Goal: Information Seeking & Learning: Learn about a topic

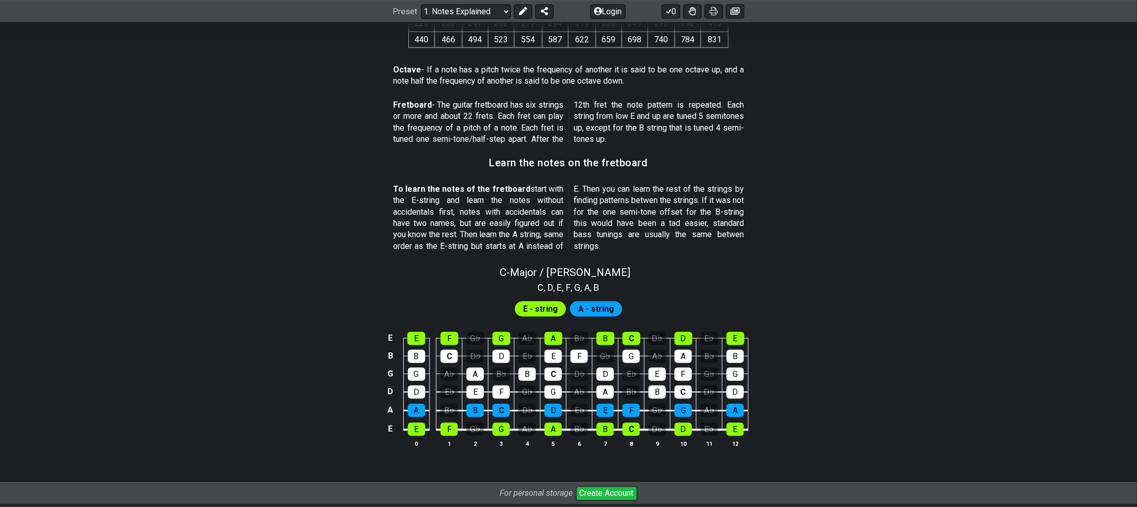
scroll to position [816, 0]
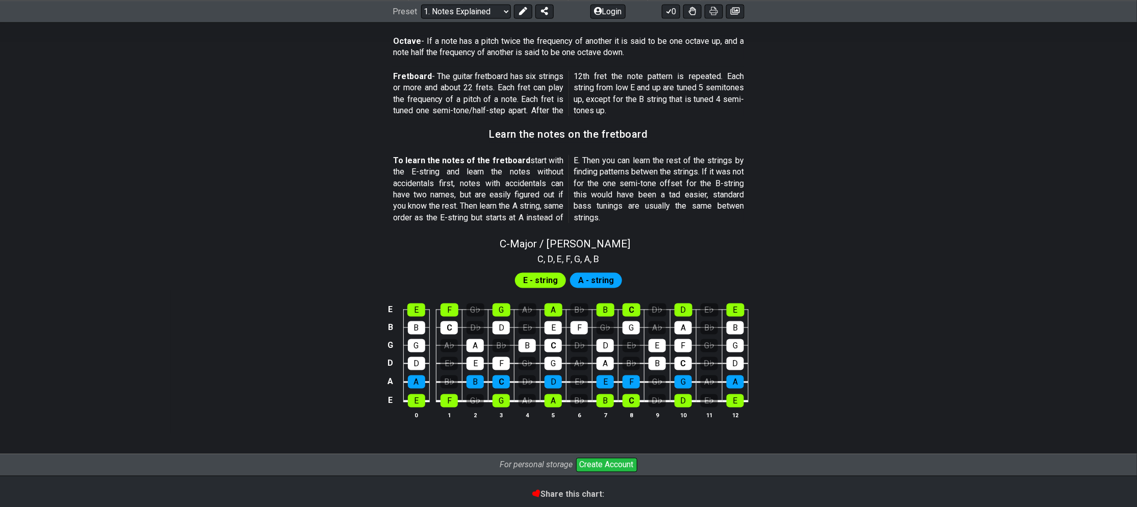
click at [604, 280] on span "A - string" at bounding box center [596, 280] width 36 height 15
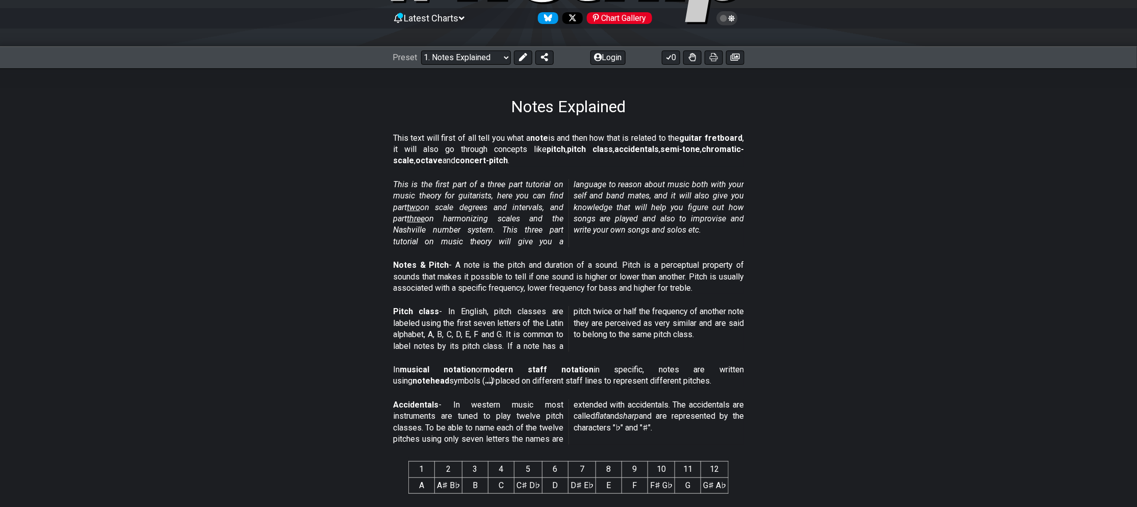
scroll to position [0, 0]
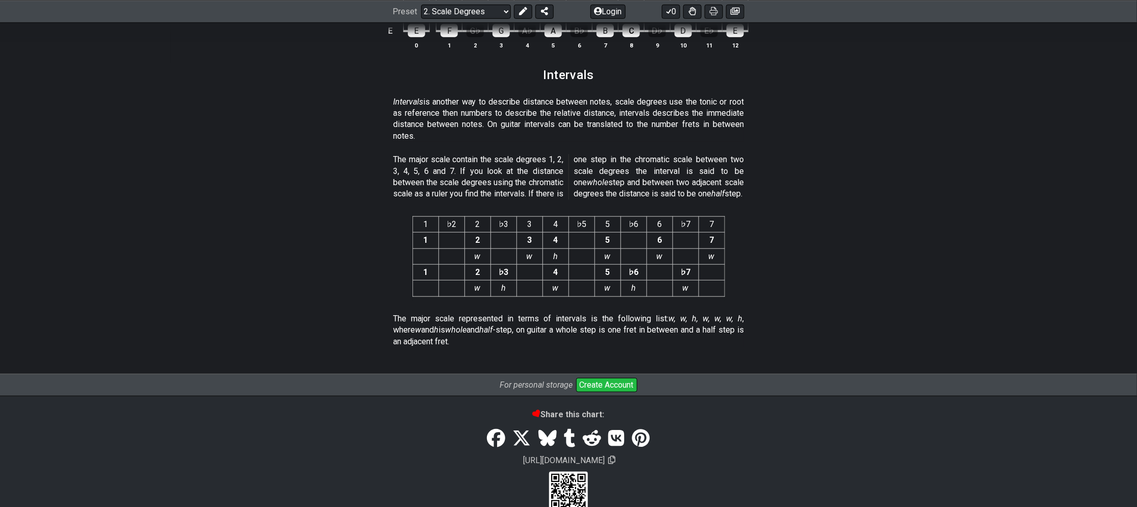
scroll to position [2511, 0]
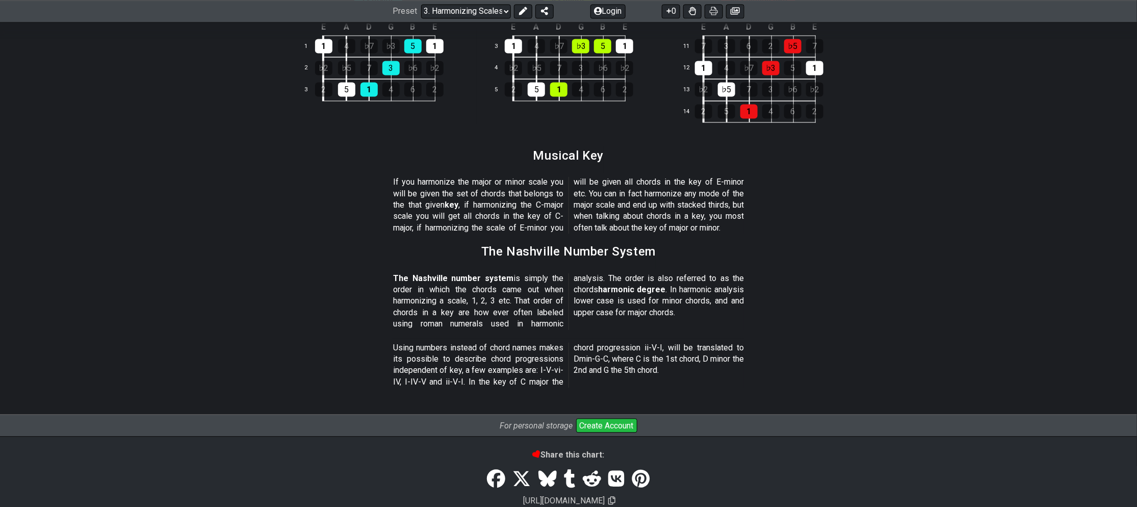
scroll to position [1149, 0]
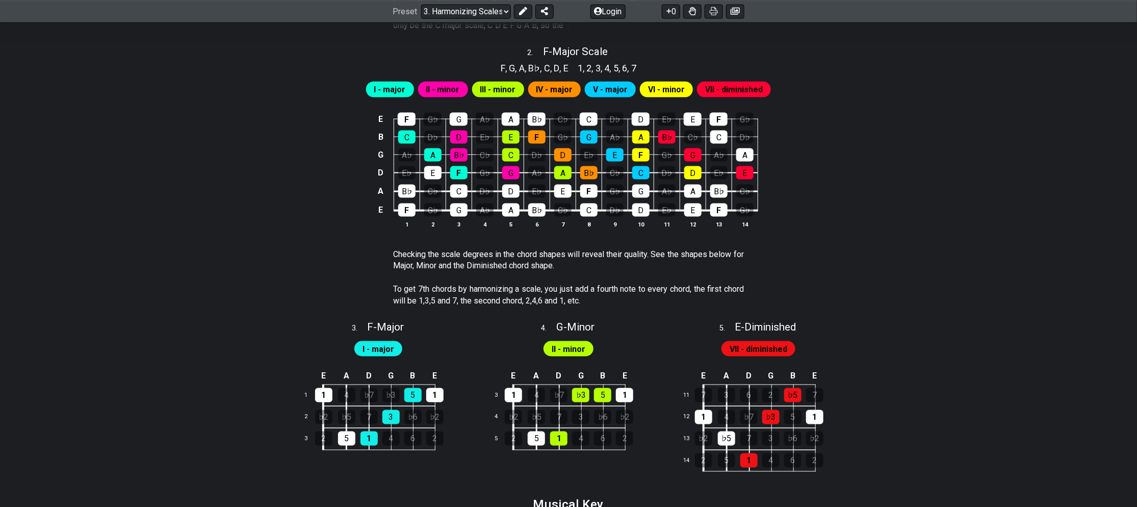
scroll to position [741, 0]
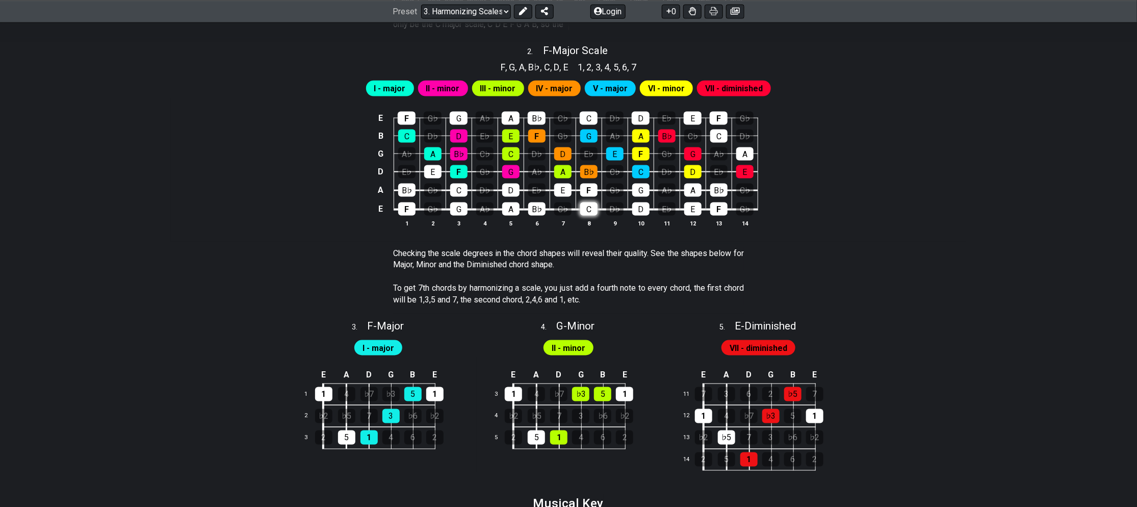
click at [587, 211] on div "C" at bounding box center [588, 208] width 17 height 13
click at [584, 206] on div "C" at bounding box center [588, 208] width 17 height 13
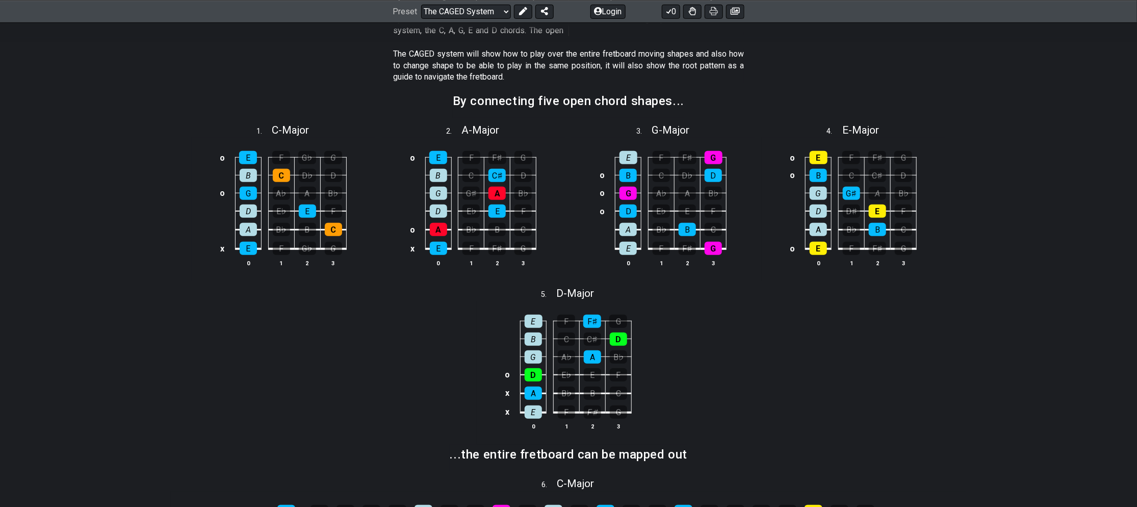
scroll to position [275, 0]
click at [714, 157] on div "G" at bounding box center [714, 157] width 18 height 13
click at [718, 157] on div "G" at bounding box center [714, 157] width 18 height 13
click at [717, 160] on div "G" at bounding box center [714, 157] width 18 height 13
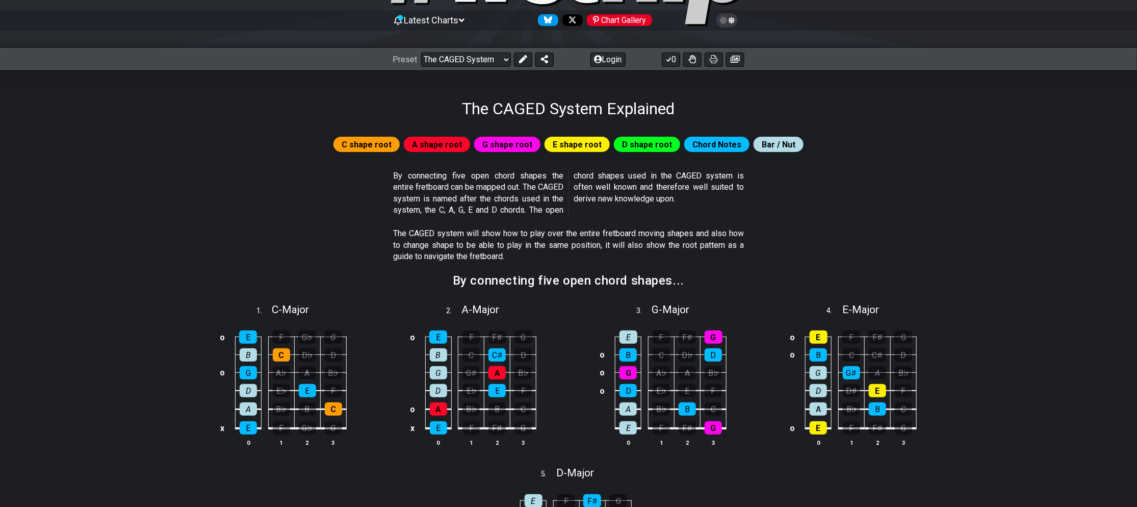
scroll to position [204, 0]
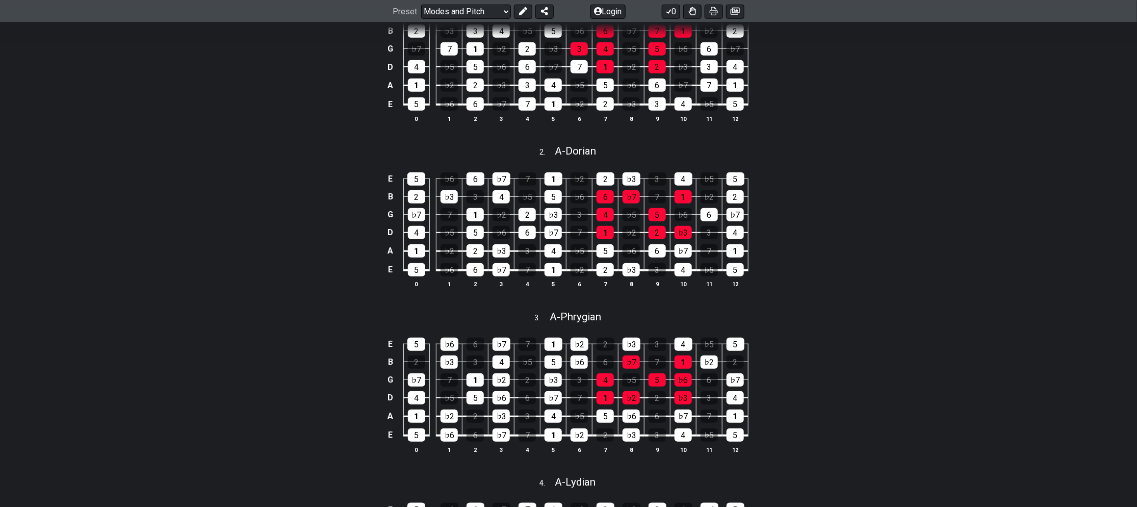
scroll to position [305, 0]
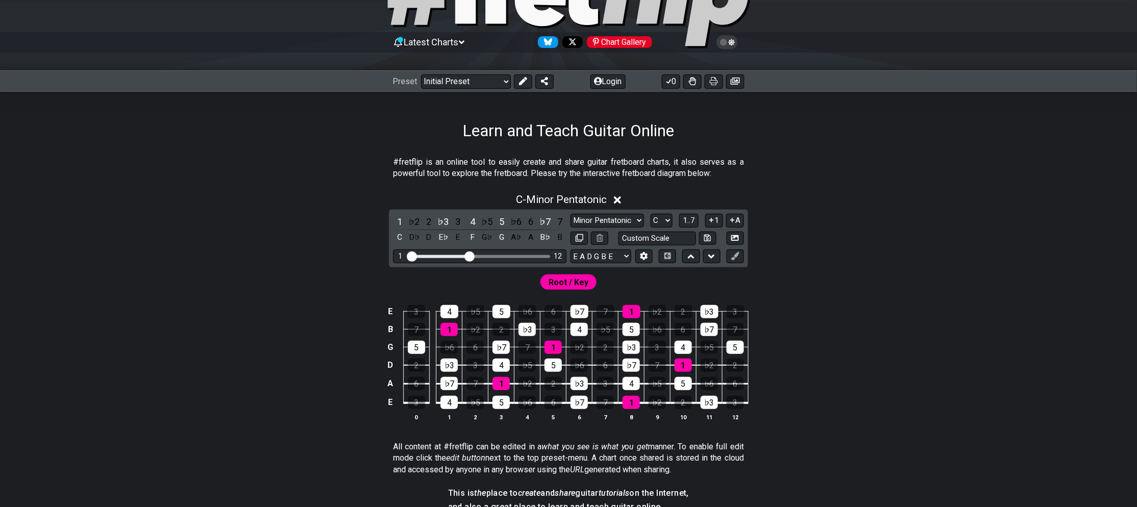
scroll to position [102, 0]
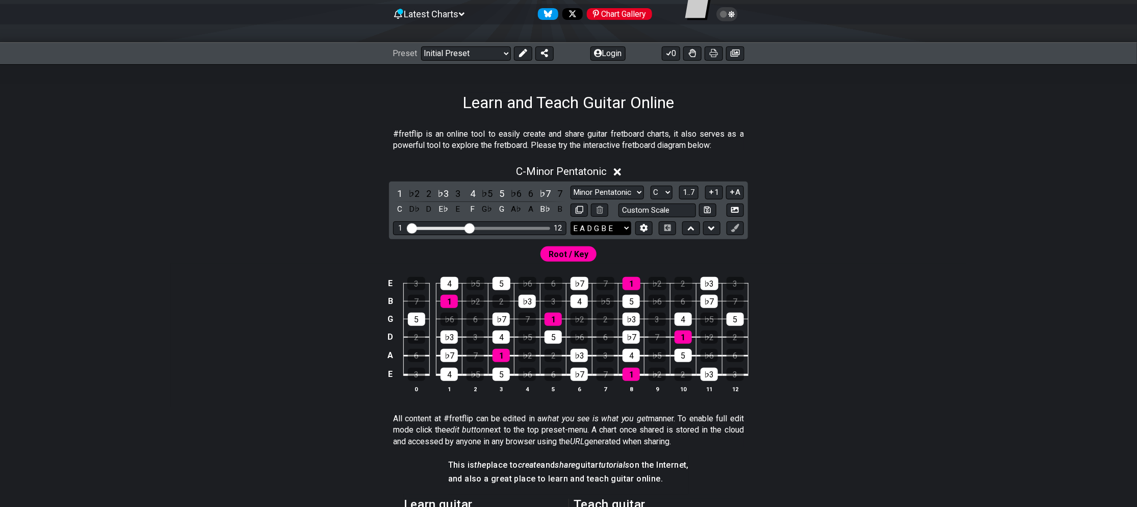
click at [622, 224] on select "E A D G B E E A D G B E E A D G B E B E A D F♯ B A D G C E A D A D G B E E♭ A♭ …" at bounding box center [601, 228] width 61 height 14
click at [620, 171] on icon at bounding box center [618, 172] width 8 height 8
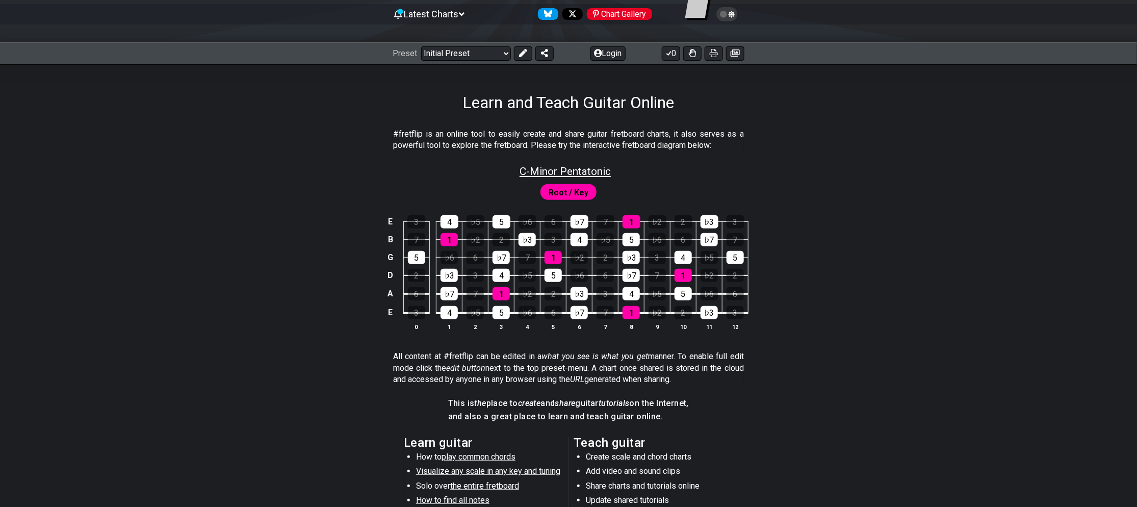
click at [593, 175] on span "C - Minor Pentatonic" at bounding box center [565, 171] width 91 height 12
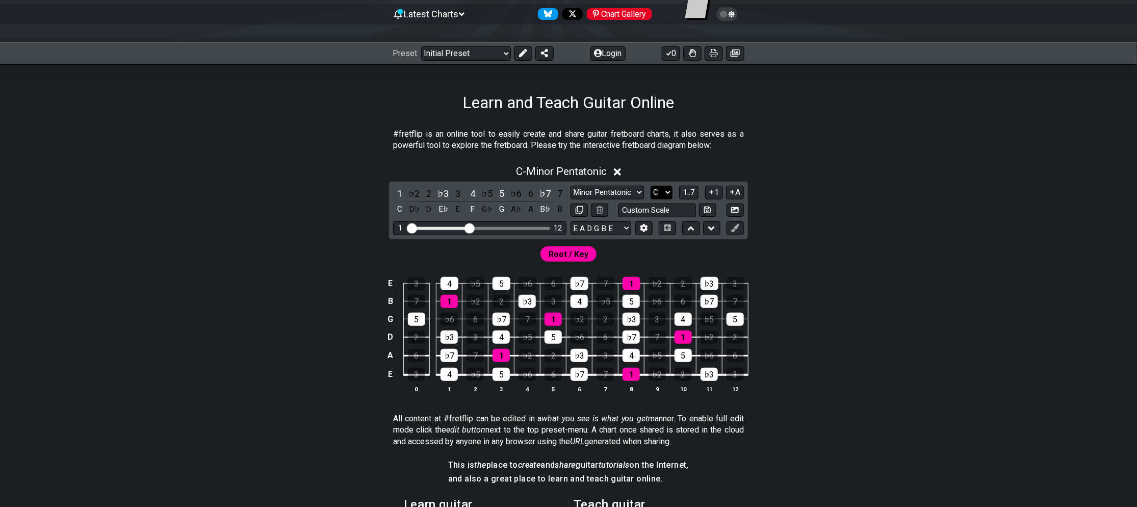
click at [659, 192] on select "A♭ A A♯ B♭ B C C♯ D♭ D D♯ E♭ E F F♯ G♭ G G♯" at bounding box center [662, 193] width 22 height 14
select select "E"
click at [651, 186] on select "A♭ A A♯ B♭ B C C♯ D♭ D D♯ E♭ E F F♯ G♭ G G♯" at bounding box center [662, 193] width 22 height 14
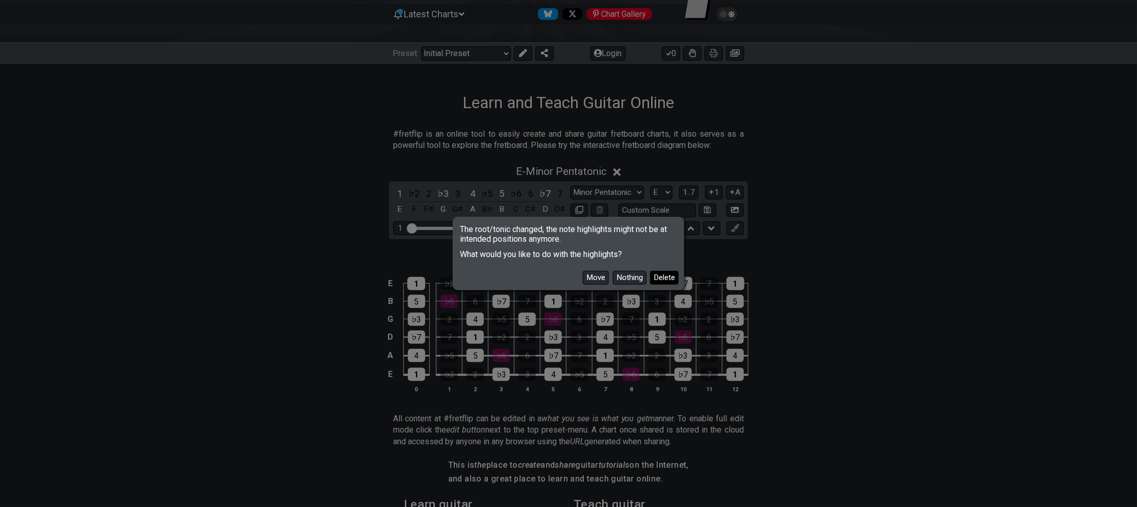
click at [662, 274] on button "Delete" at bounding box center [664, 278] width 29 height 14
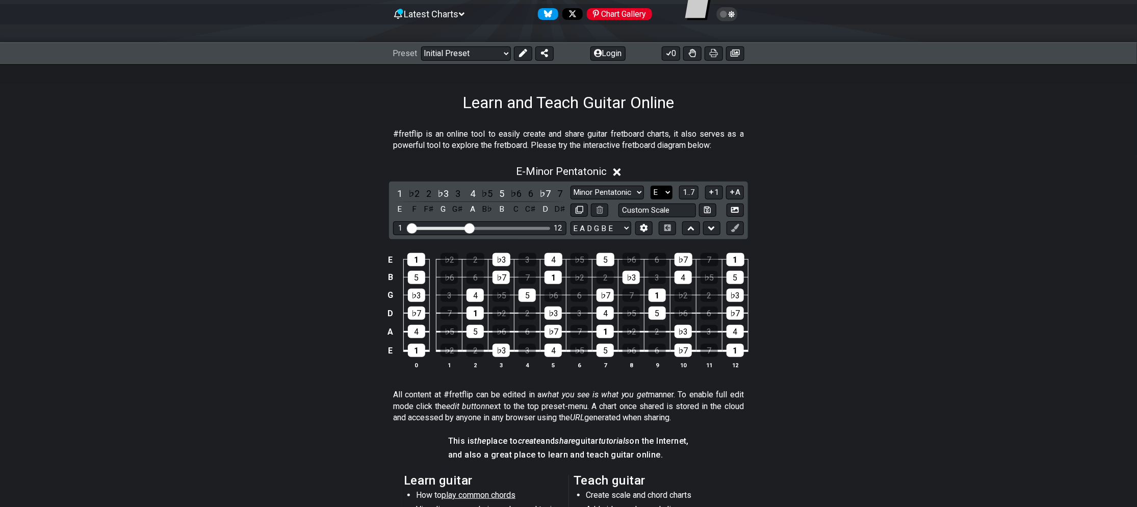
click at [663, 195] on select "A♭ A A♯ B♭ B C C♯ D♭ D D♯ E♭ E F F♯ G♭ G G♯" at bounding box center [662, 193] width 22 height 14
click at [632, 192] on select "Minor Pentatonic Click to edit Minor Pentatonic Major Pentatonic Minor Blues Ma…" at bounding box center [607, 193] width 73 height 14
select select "Major Blues"
click at [571, 186] on select "Minor Pentatonic Click to edit Minor Pentatonic Major Pentatonic Minor Blues Ma…" at bounding box center [607, 193] width 73 height 14
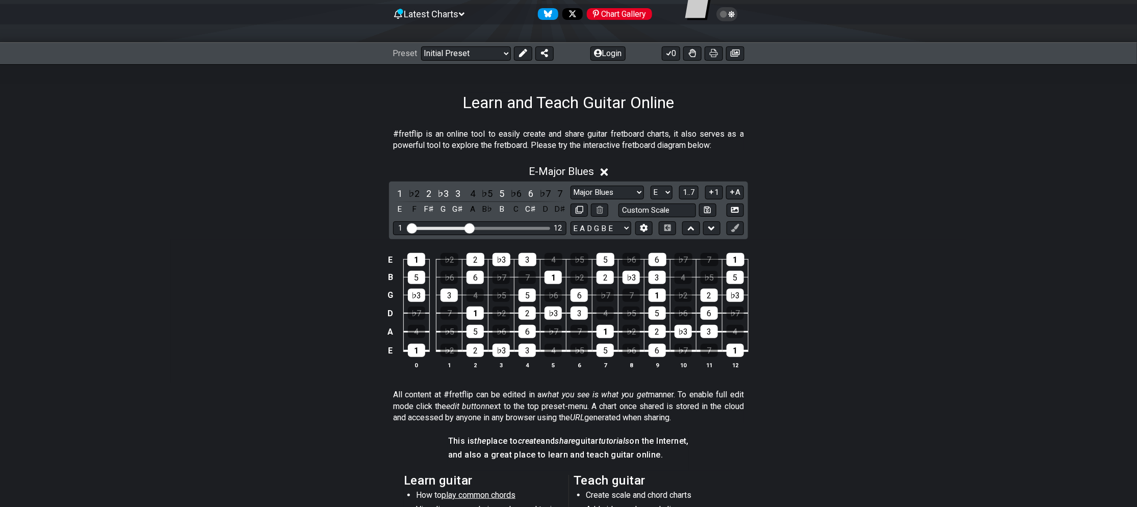
click at [605, 175] on icon at bounding box center [605, 172] width 8 height 8
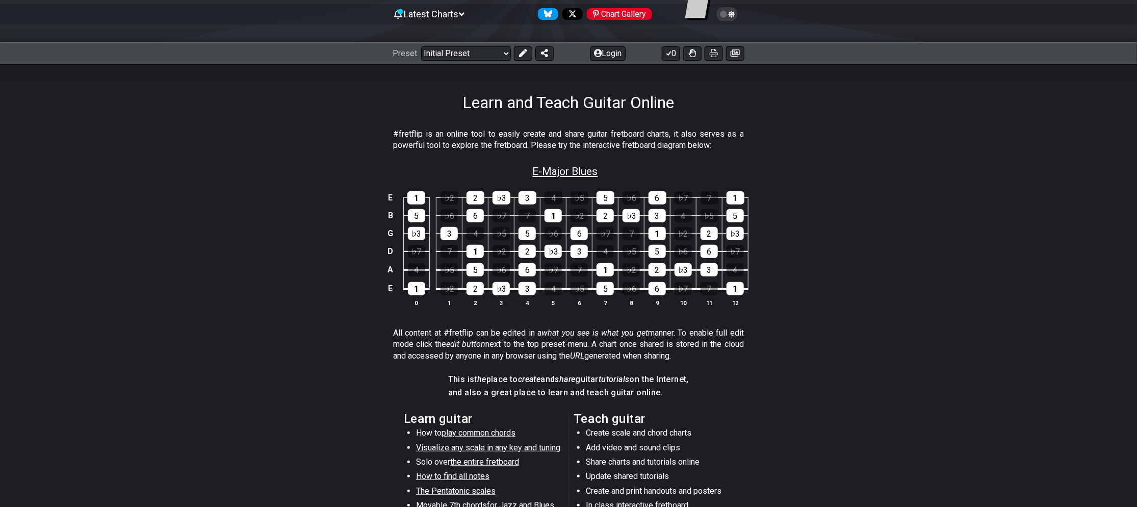
click at [595, 173] on span "E - Major Blues" at bounding box center [565, 171] width 65 height 12
select select "Major Blues"
select select "E"
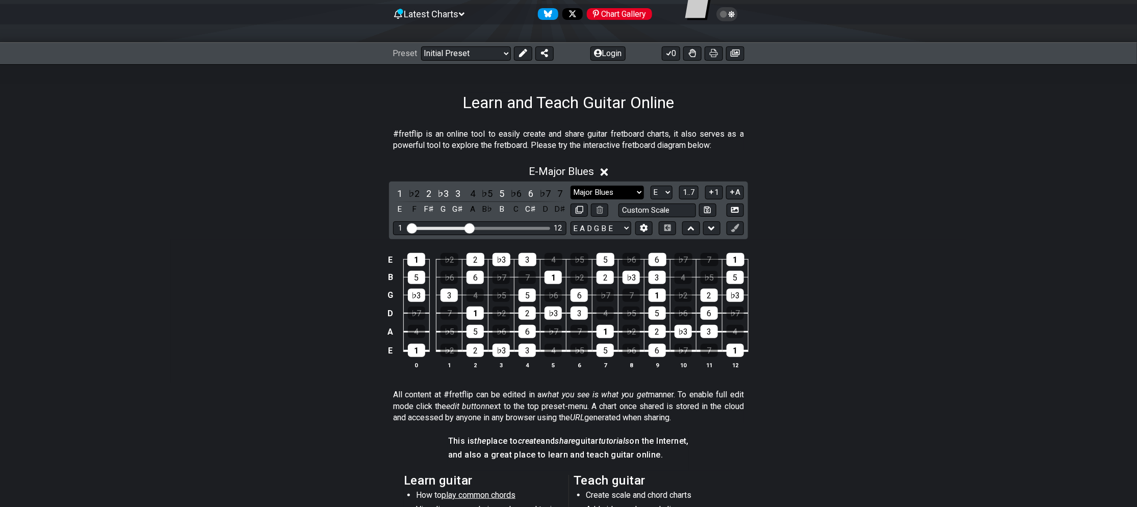
click at [627, 189] on select "Minor Pentatonic Click to edit Minor Pentatonic Major Pentatonic Minor Blues Ma…" at bounding box center [607, 193] width 73 height 14
select select "Minor Blues"
click at [571, 186] on select "Minor Pentatonic Click to edit Minor Pentatonic Major Pentatonic Minor Blues Ma…" at bounding box center [607, 193] width 73 height 14
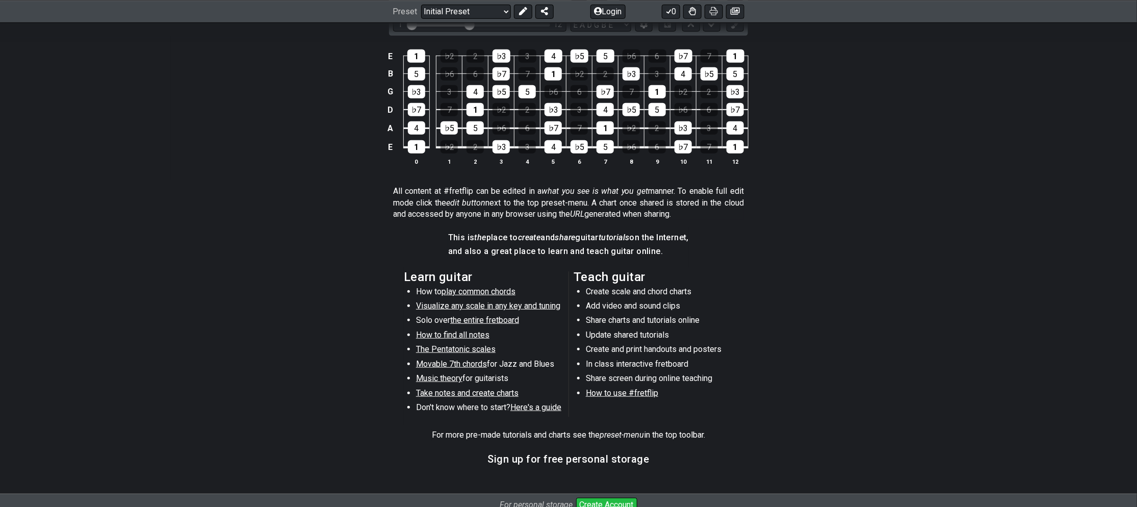
scroll to position [204, 0]
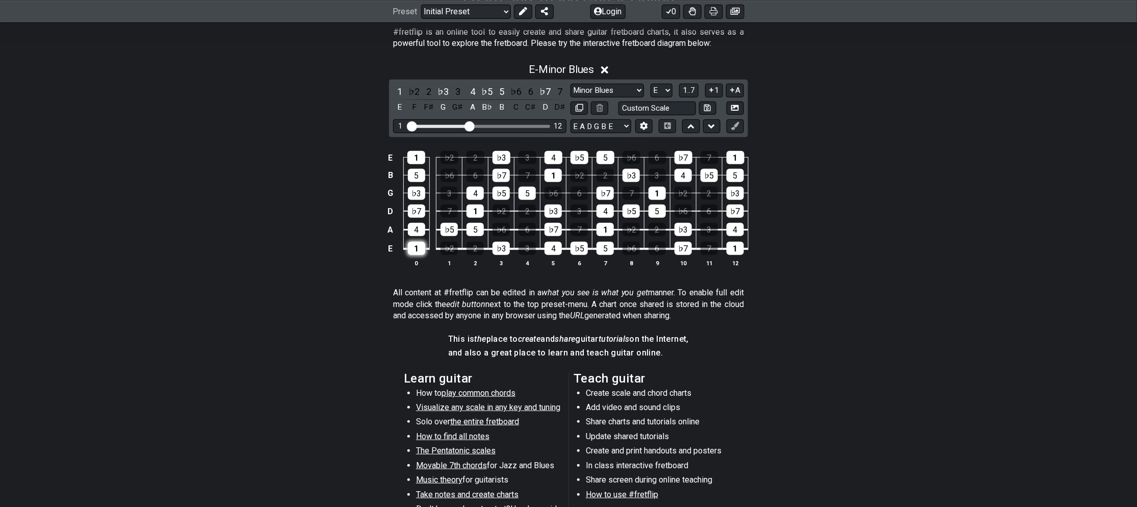
click at [419, 247] on div "1" at bounding box center [416, 248] width 17 height 13
click at [418, 253] on div "1" at bounding box center [416, 248] width 17 height 13
click at [553, 253] on div "4" at bounding box center [553, 248] width 17 height 13
click at [553, 252] on div "4" at bounding box center [553, 248] width 17 height 13
drag, startPoint x: 562, startPoint y: 256, endPoint x: 569, endPoint y: 254, distance: 7.2
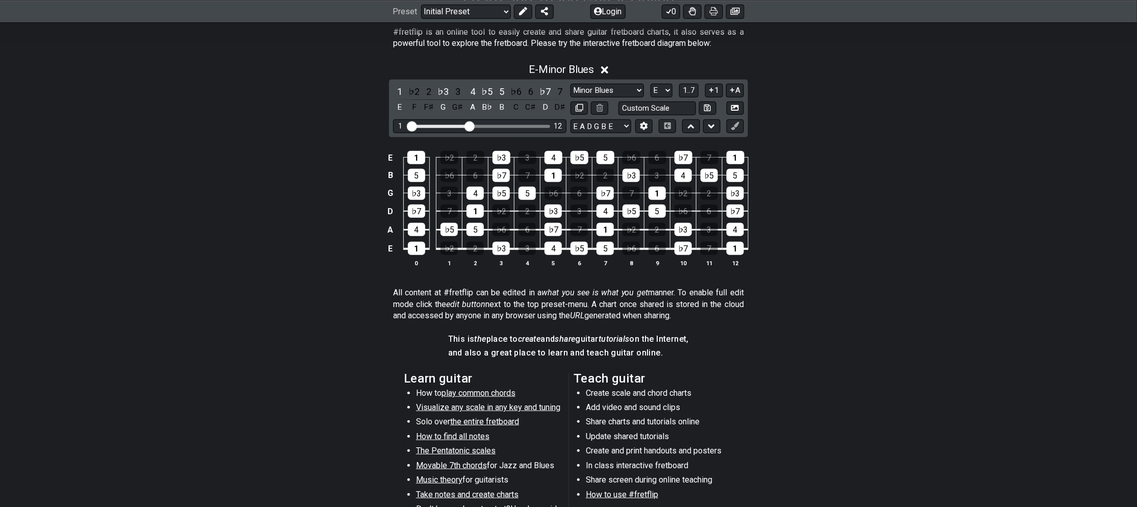
click at [564, 256] on table "E 1 ♭2 2 ♭3 3 4 ♭5 5 ♭6 6 ♭7 7 1 B 5 ♭6 6 ♭7 7 1 ♭2 2 ♭3 3 4 ♭5 5 G ♭3 3 4 ♭5 5…" at bounding box center [567, 200] width 365 height 120
